Goal: Use online tool/utility: Utilize a website feature to perform a specific function

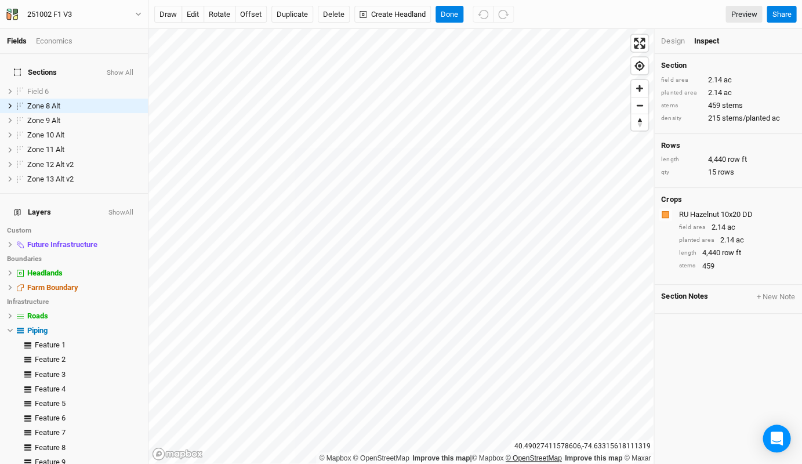
click at [544, 458] on div "© Mapbox © OpenStreetMap Improve this map | © Mapbox © OpenStreetMap Improve th…" at bounding box center [400, 246] width 505 height 435
click at [456, 10] on button "Done" at bounding box center [449, 14] width 28 height 17
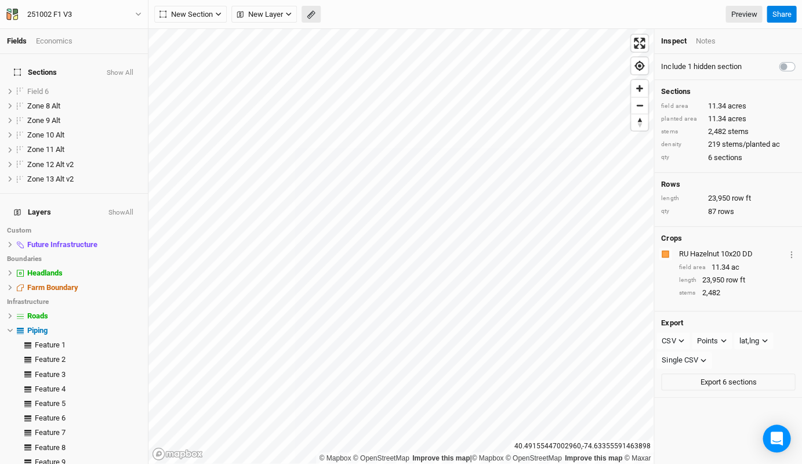
click at [307, 16] on rect "button" at bounding box center [311, 15] width 8 height 8
click at [201, 14] on button "Done" at bounding box center [207, 14] width 28 height 17
click at [310, 21] on button "button" at bounding box center [311, 14] width 19 height 17
click at [209, 16] on button "Done" at bounding box center [207, 14] width 28 height 17
click at [309, 16] on icon "button" at bounding box center [311, 14] width 9 height 9
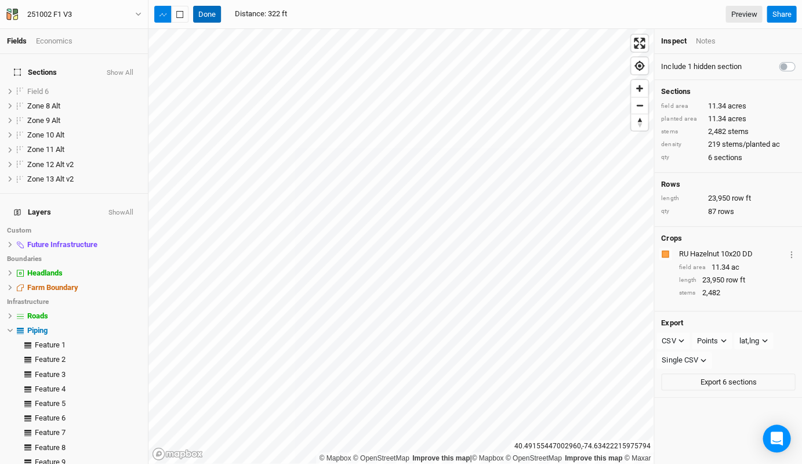
click at [205, 9] on button "Done" at bounding box center [207, 14] width 28 height 17
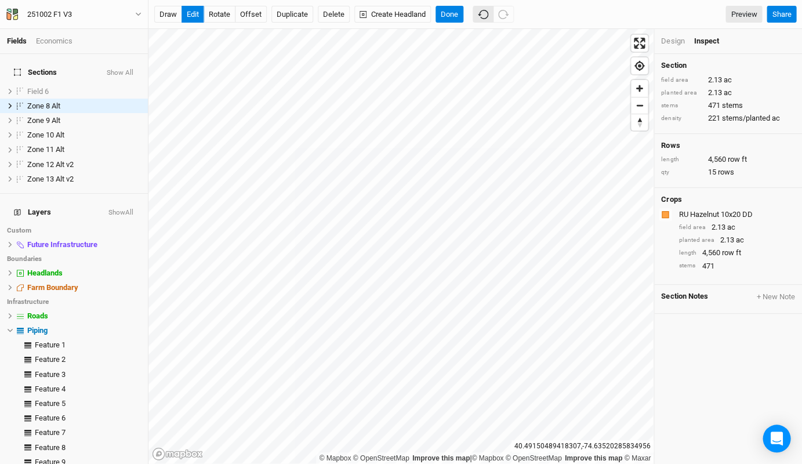
click at [478, 14] on icon "button" at bounding box center [483, 14] width 10 height 10
